Goal: Transaction & Acquisition: Subscribe to service/newsletter

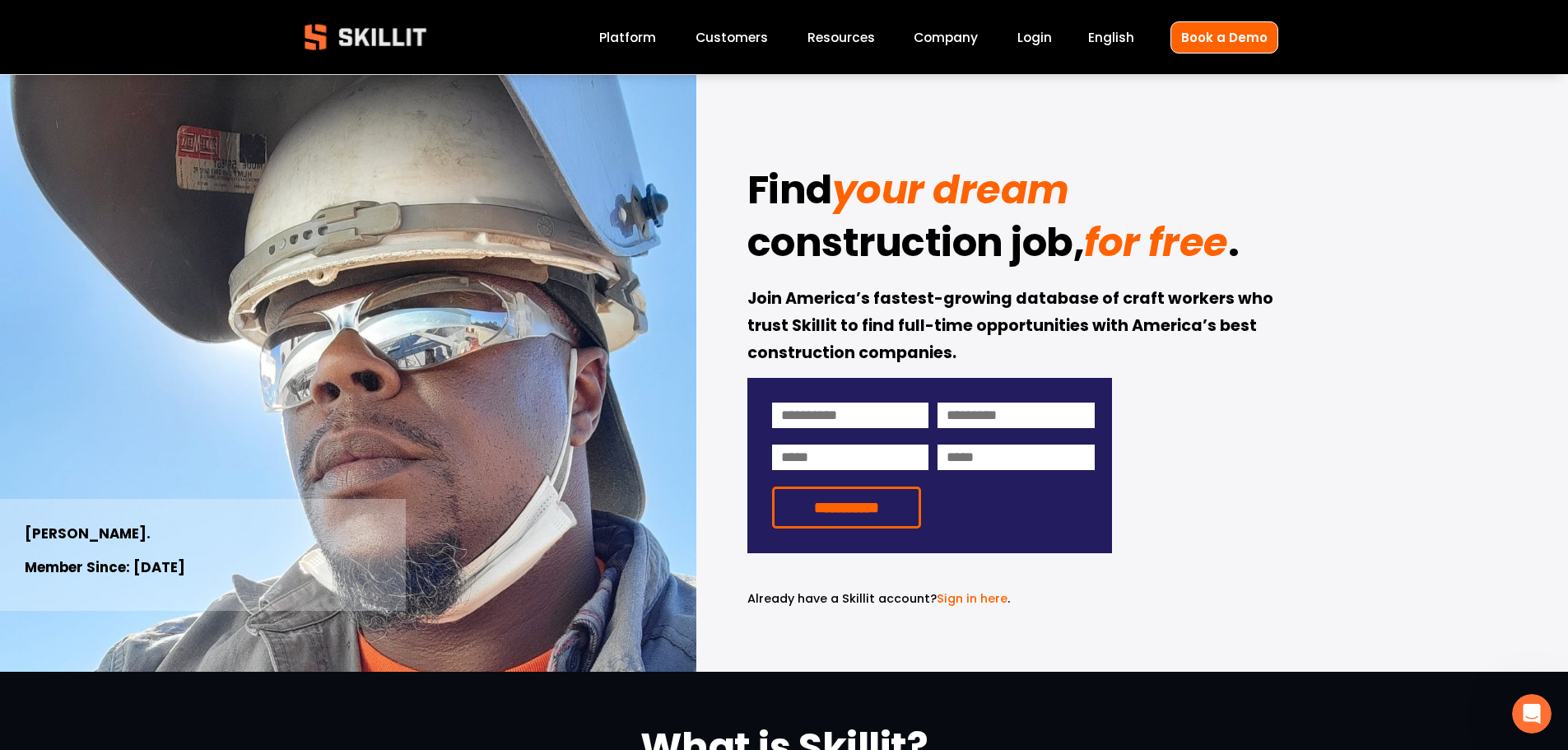
click at [0, 0] on span "Pricing" at bounding box center [0, 0] width 0 height 0
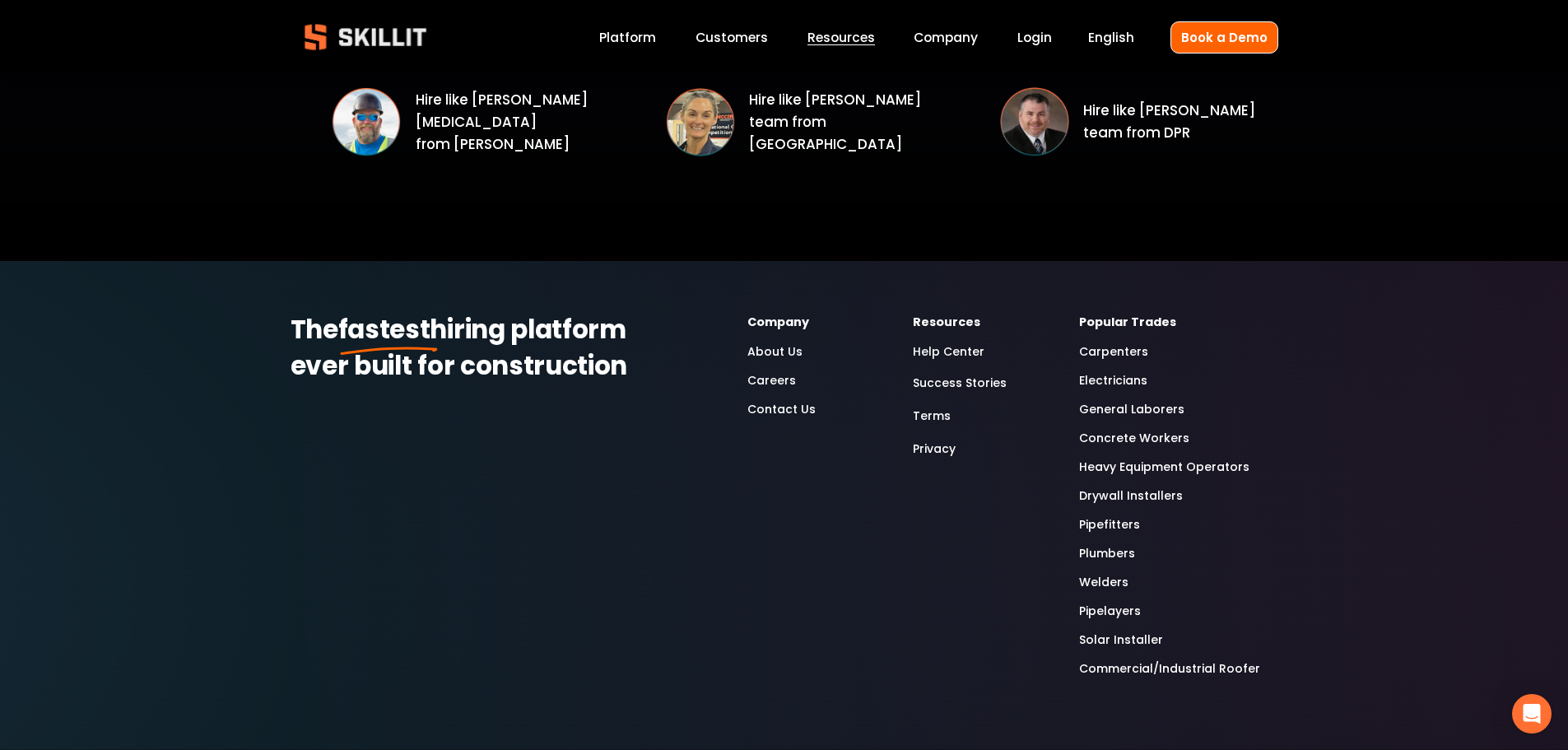
scroll to position [2503, 0]
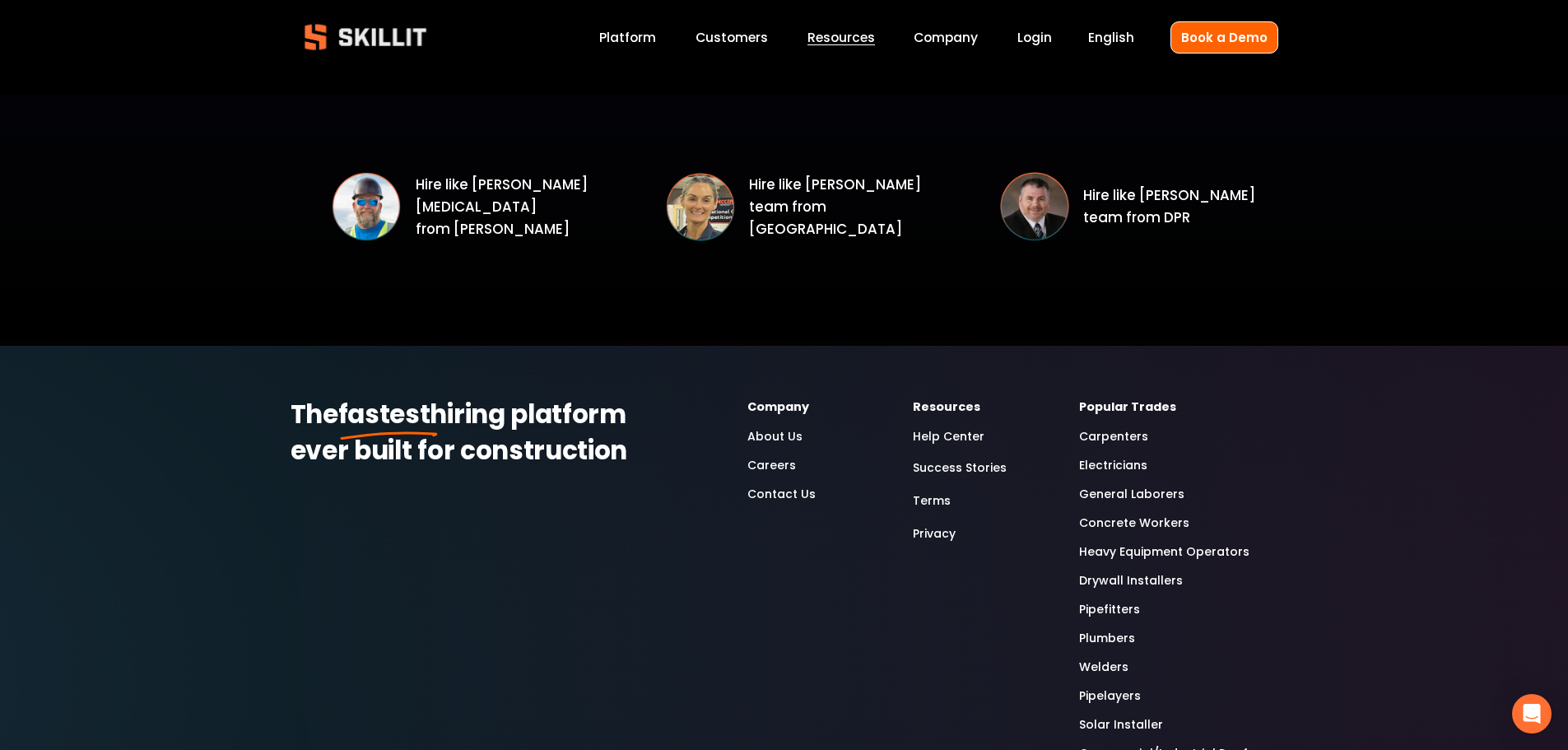
click at [921, 38] on link "Company" at bounding box center [945, 37] width 64 height 22
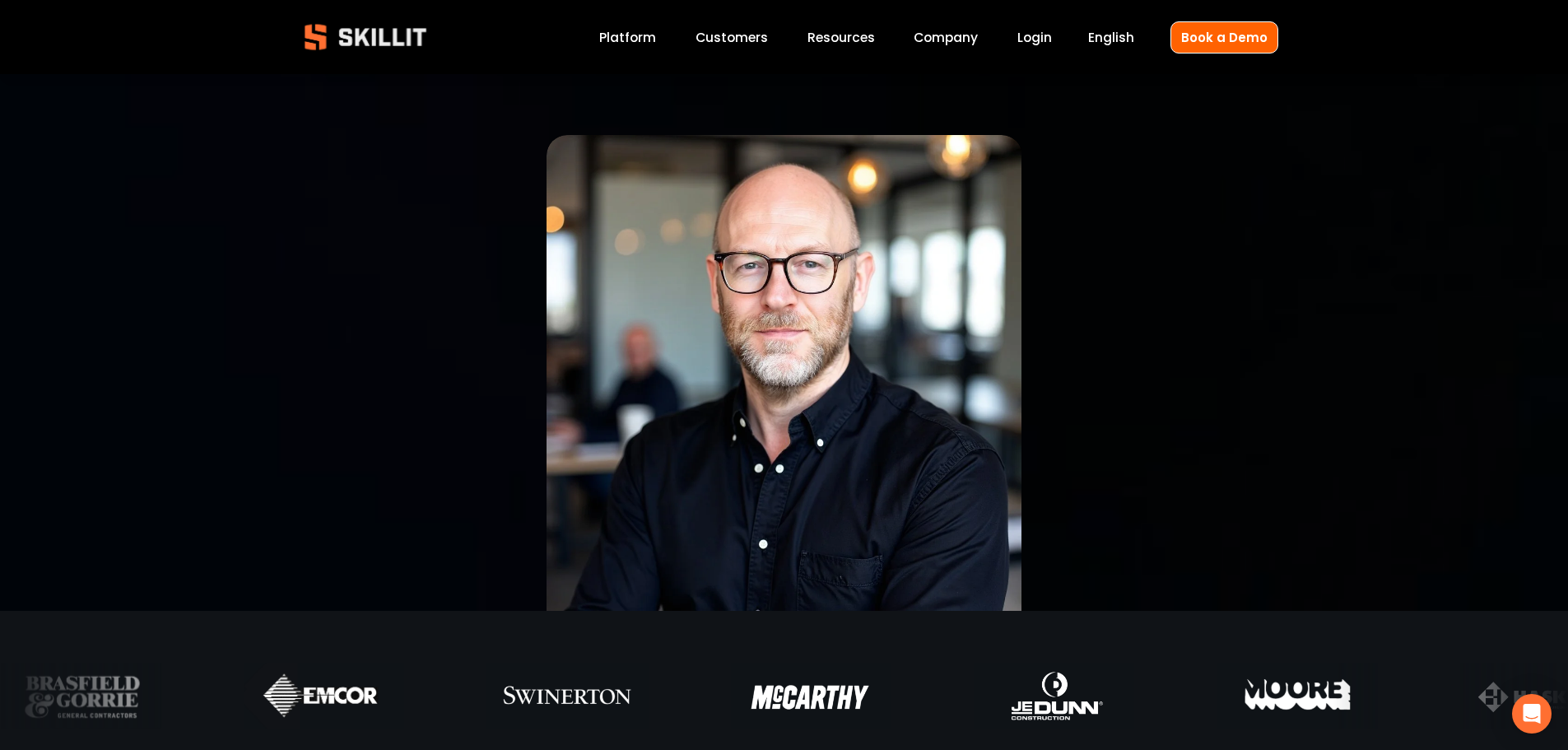
click at [1041, 36] on link "Login" at bounding box center [1034, 37] width 35 height 22
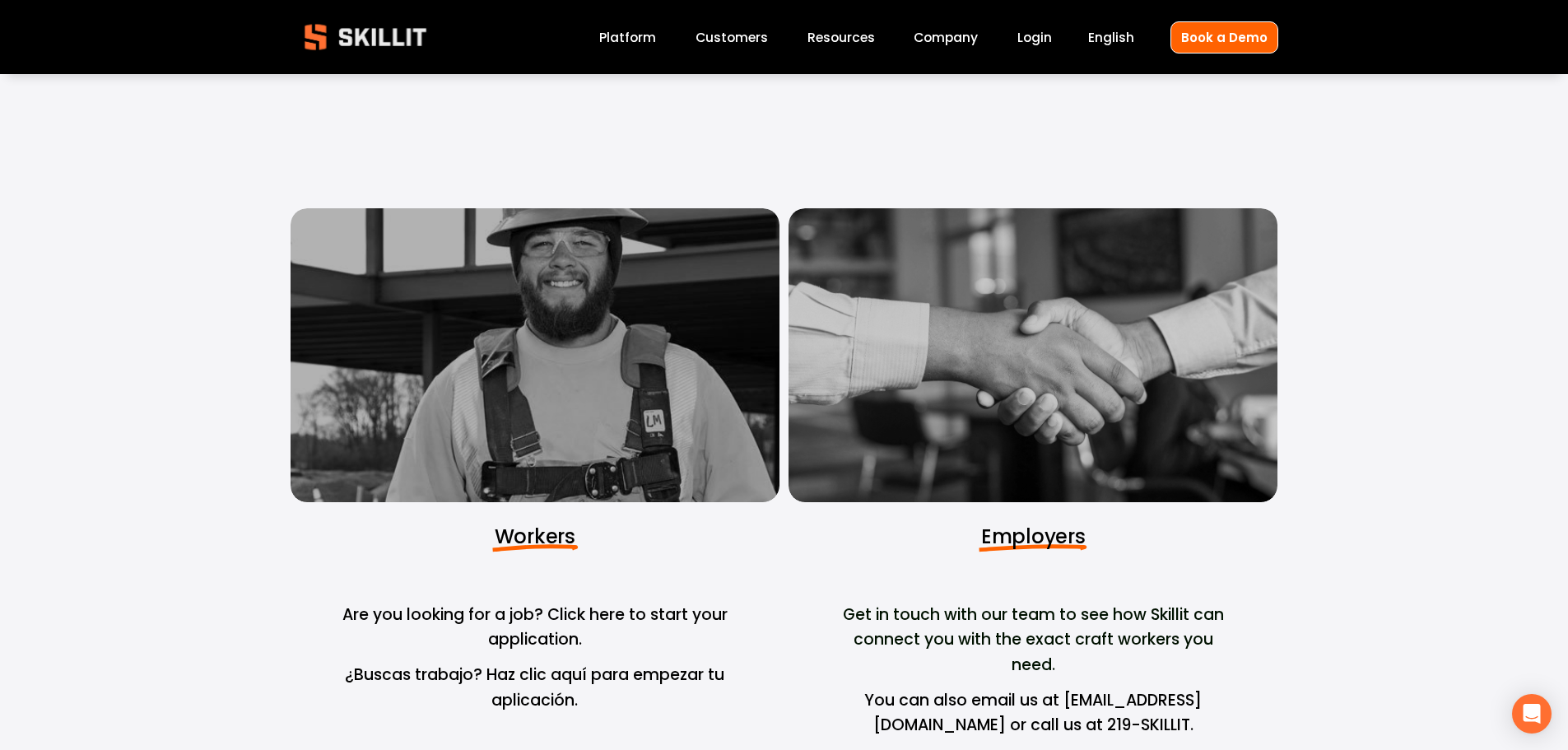
click at [540, 497] on div at bounding box center [535, 355] width 489 height 294
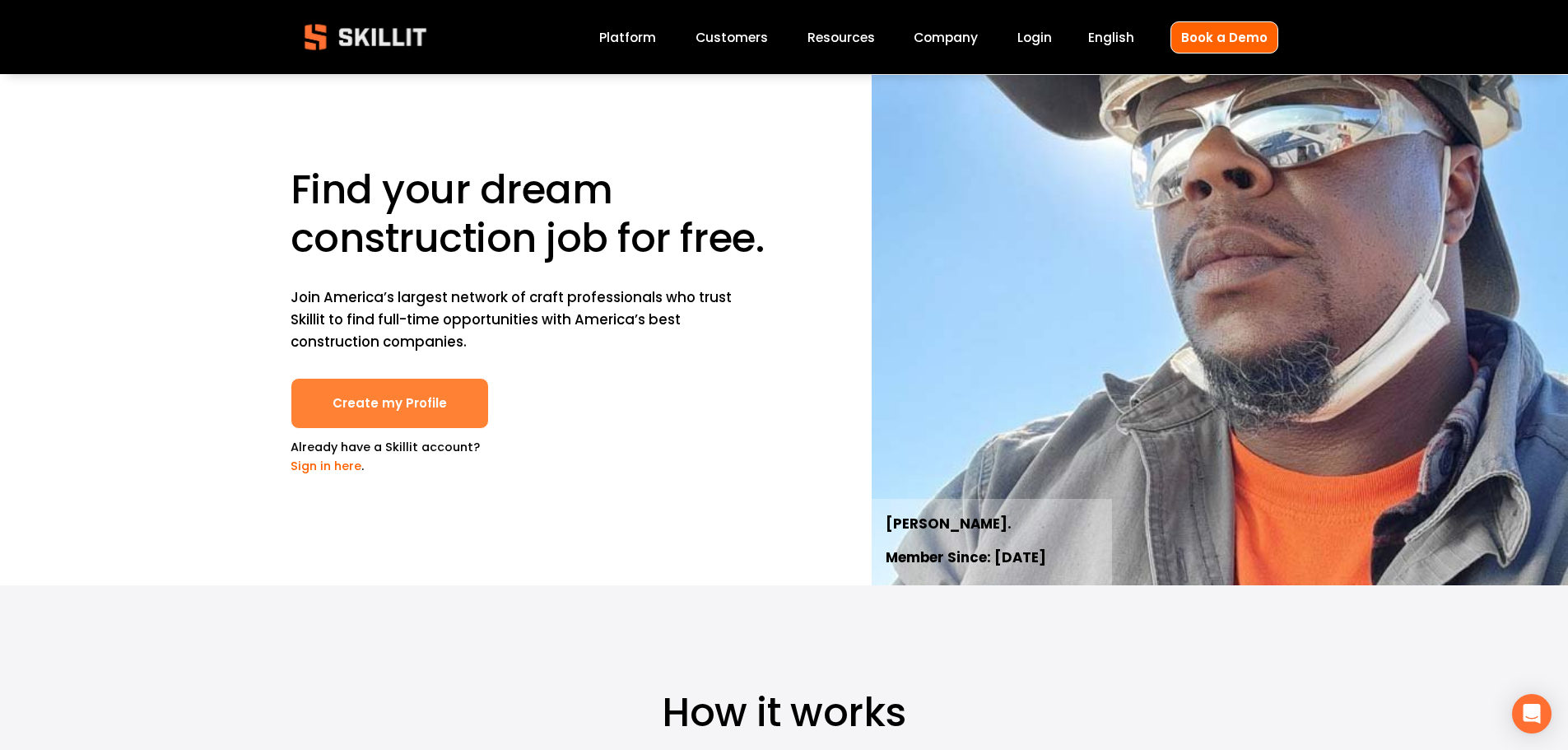
click at [377, 404] on link "Create my Profile" at bounding box center [390, 404] width 199 height 52
